Goal: Transaction & Acquisition: Obtain resource

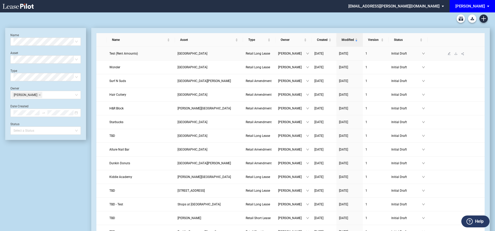
click at [129, 54] on span "Test (Rent Amounts)" at bounding box center [123, 54] width 29 height 4
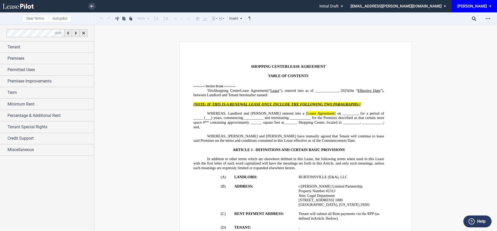
click at [229, 130] on p "﻿" at bounding box center [289, 132] width 191 height 5
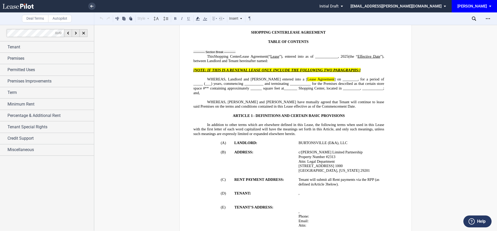
scroll to position [52, 0]
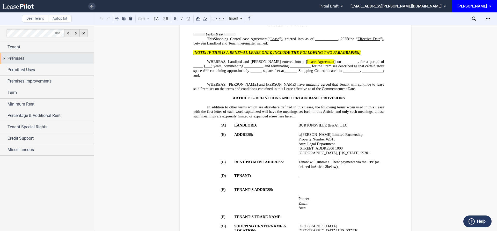
click at [11, 60] on span "Premises" at bounding box center [16, 58] width 17 height 6
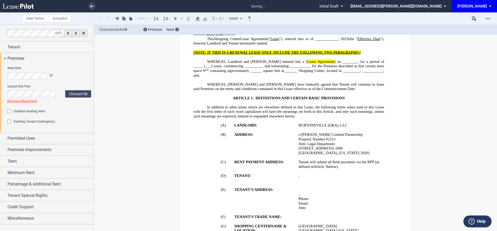
scroll to position [180, 0]
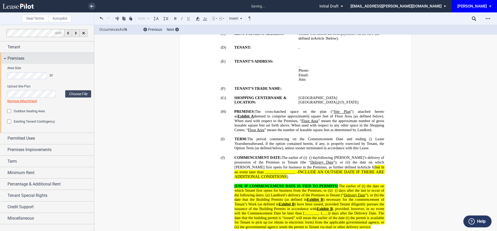
click at [6, 60] on div "Premises" at bounding box center [47, 58] width 94 height 11
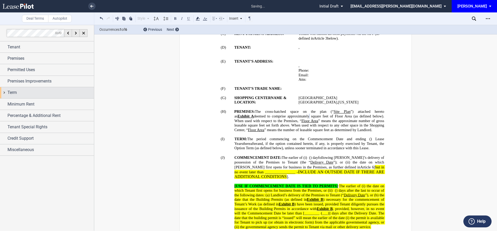
click at [16, 88] on div "Term" at bounding box center [47, 92] width 94 height 11
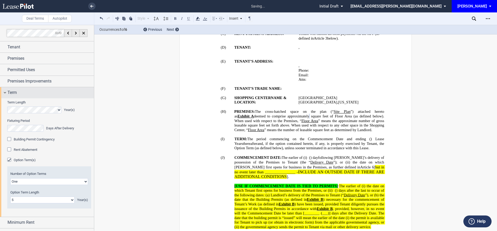
click at [7, 96] on div "Term" at bounding box center [47, 92] width 94 height 11
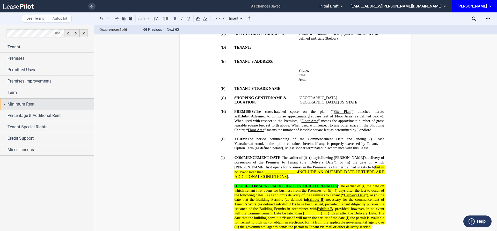
click at [8, 106] on span "Minimum Rent" at bounding box center [21, 104] width 27 height 6
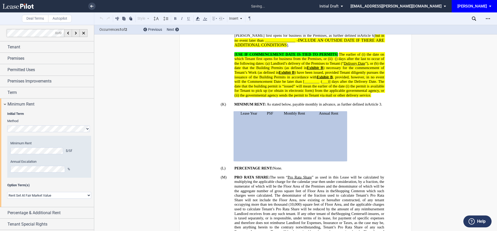
scroll to position [335, 0]
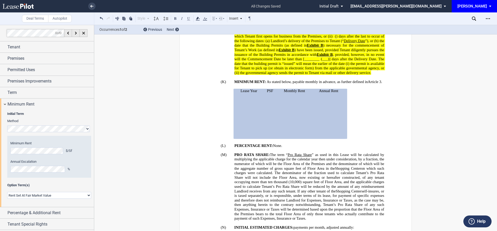
click at [245, 98] on p "﻿ ﻿ - ﻿ ﻿ ﻿ ﻿" at bounding box center [249, 100] width 24 height 5
click at [2, 105] on div "Minimum Rent" at bounding box center [47, 104] width 94 height 11
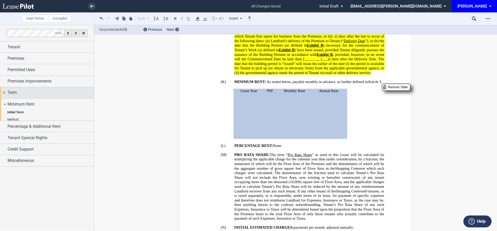
click at [4, 95] on div "Term" at bounding box center [47, 92] width 94 height 11
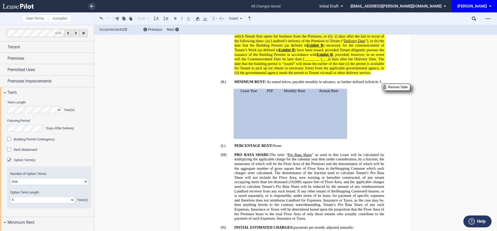
click at [9, 159] on div "Option Term(s)" at bounding box center [9, 160] width 5 height 5
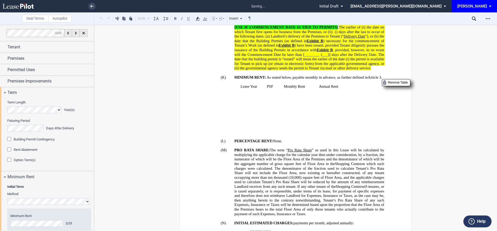
click at [9, 160] on div "Option Term(s)" at bounding box center [9, 160] width 5 height 5
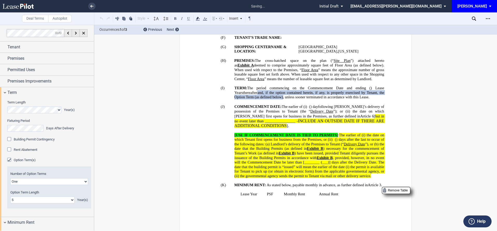
scroll to position [210, 0]
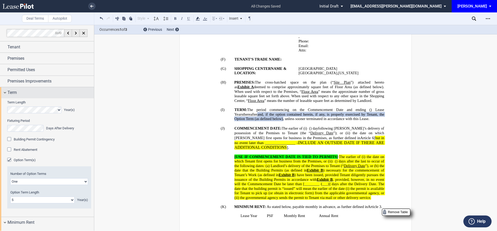
click at [9, 95] on span "Term" at bounding box center [12, 93] width 9 height 6
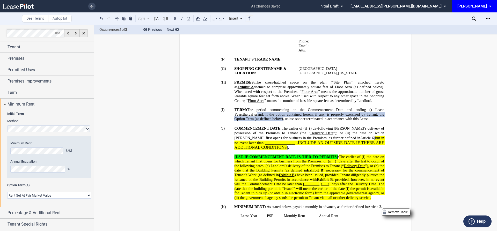
scroll to position [22, 0]
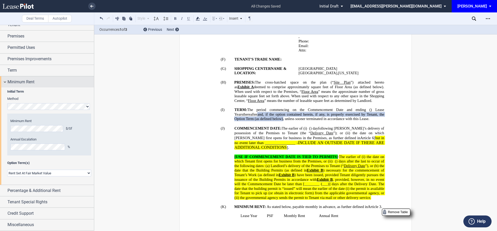
click at [5, 81] on div "Minimum Rent" at bounding box center [47, 81] width 94 height 11
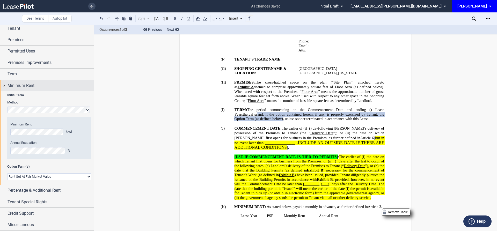
scroll to position [0, 0]
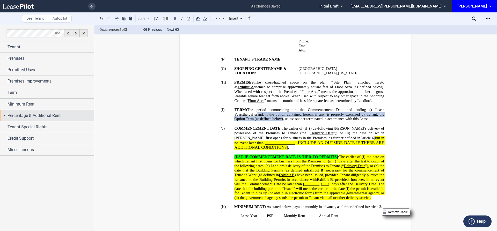
click at [7, 117] on div "Percentage & Additional Rent" at bounding box center [47, 115] width 94 height 11
click at [17, 120] on div "Percentage & Additional Rent" at bounding box center [47, 115] width 94 height 11
click at [17, 117] on span "Percentage & Additional Rent" at bounding box center [34, 116] width 53 height 6
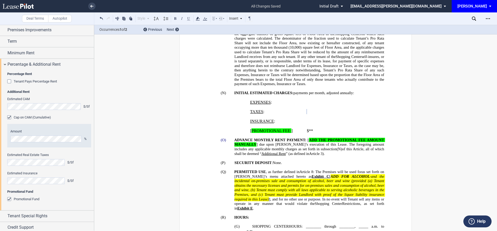
scroll to position [39, 0]
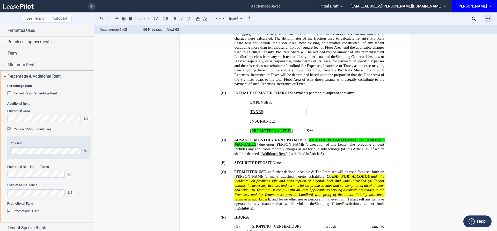
click at [489, 20] on icon "Open Lease options menu" at bounding box center [488, 19] width 4 height 4
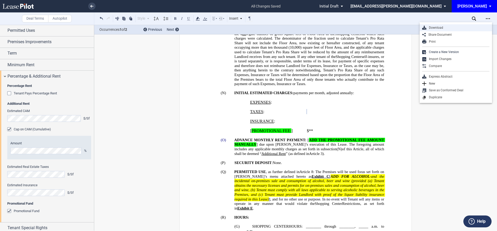
click at [470, 26] on div "Download" at bounding box center [458, 28] width 63 height 4
